Goal: Task Accomplishment & Management: Manage account settings

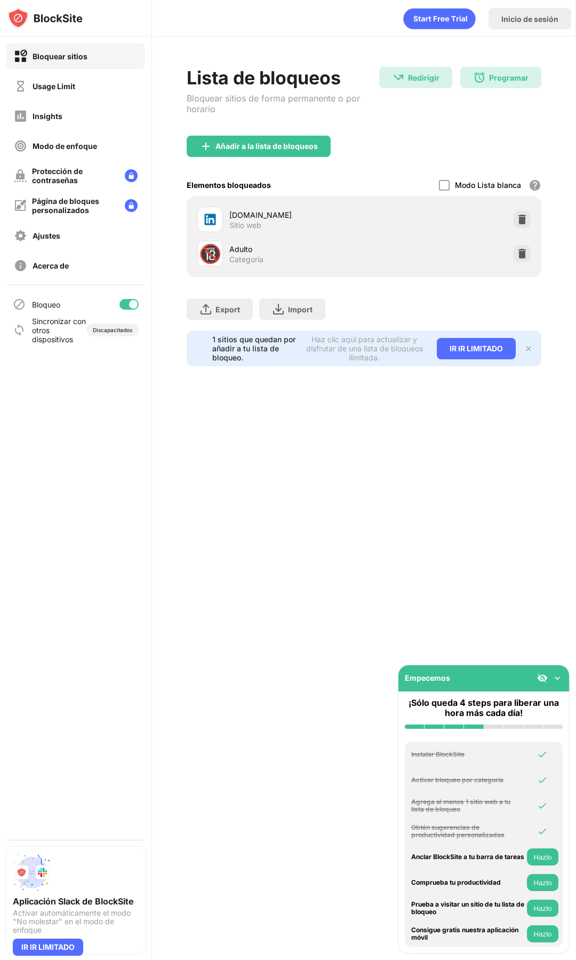
click at [459, 216] on div "[DOMAIN_NAME] Sitio web" at bounding box center [364, 219] width 342 height 34
click at [524, 217] on img at bounding box center [522, 219] width 11 height 11
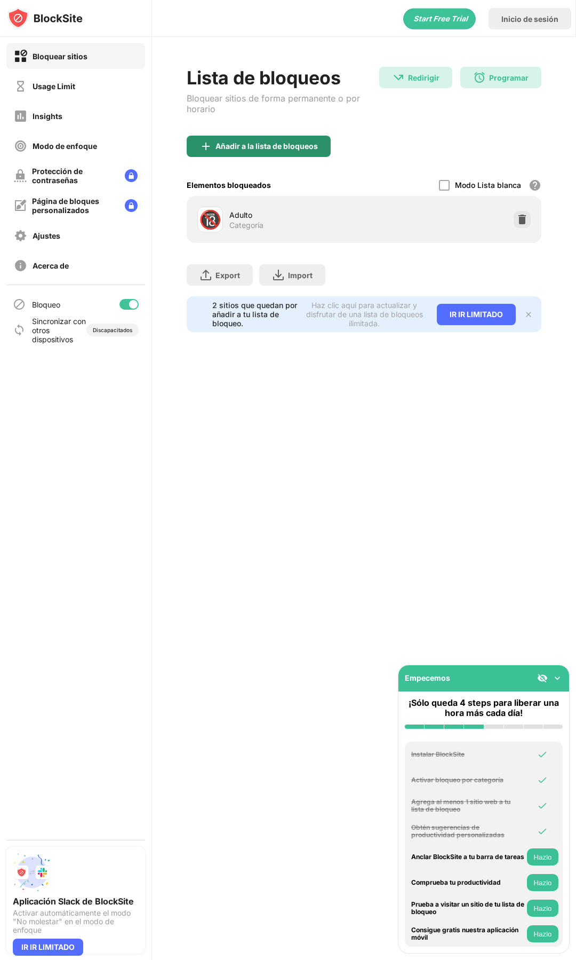
click at [252, 149] on div "Añadir a la lista de bloqueos" at bounding box center [267, 146] width 102 height 9
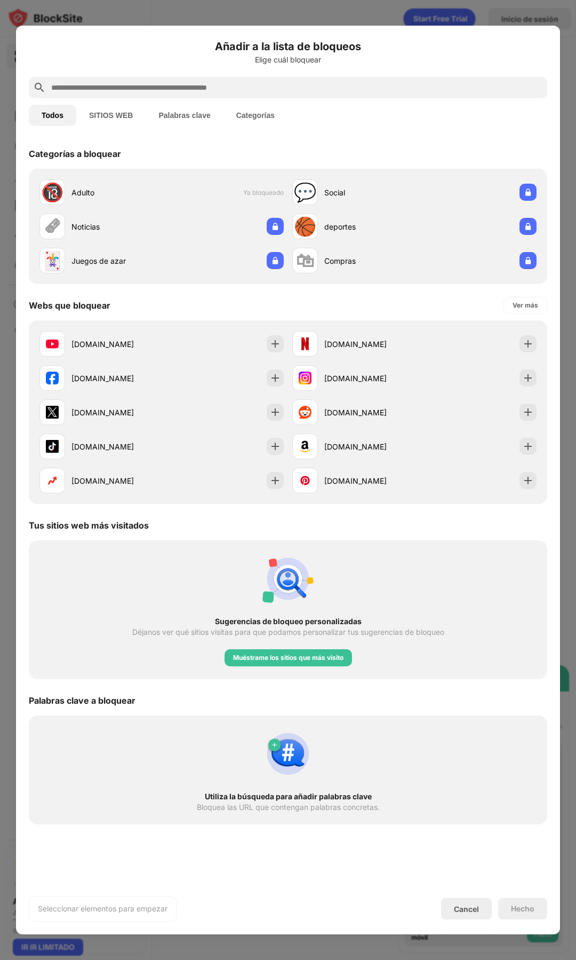
click at [223, 85] on input "text" at bounding box center [296, 87] width 493 height 13
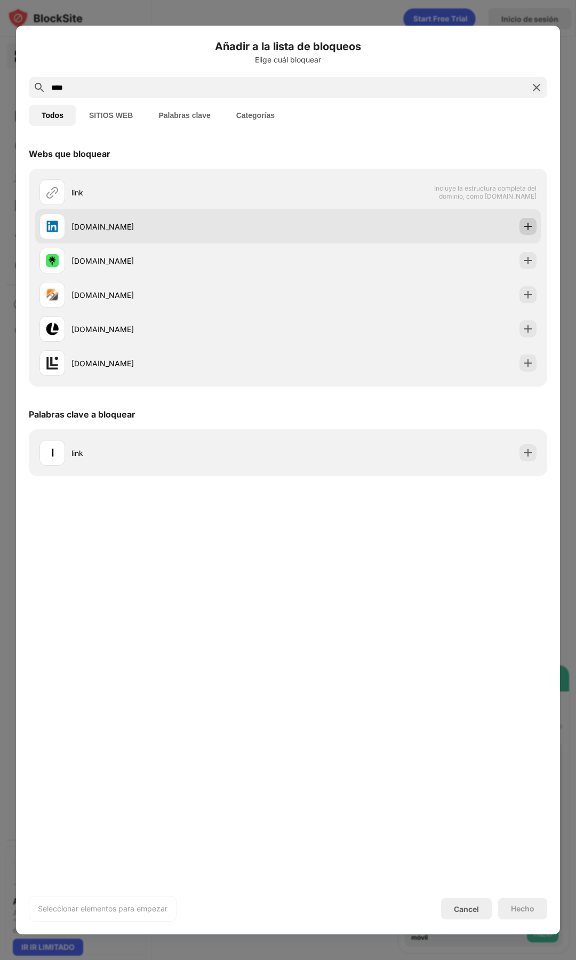
type input "****"
click at [525, 231] on img at bounding box center [528, 226] width 11 height 11
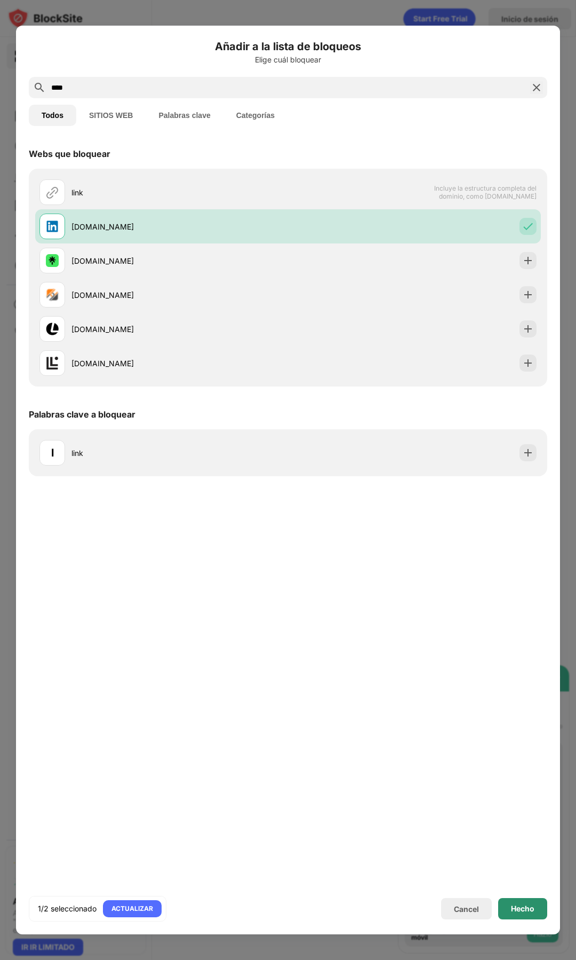
click at [524, 901] on div "Hecho" at bounding box center [522, 908] width 49 height 21
